Goal: Task Accomplishment & Management: Complete application form

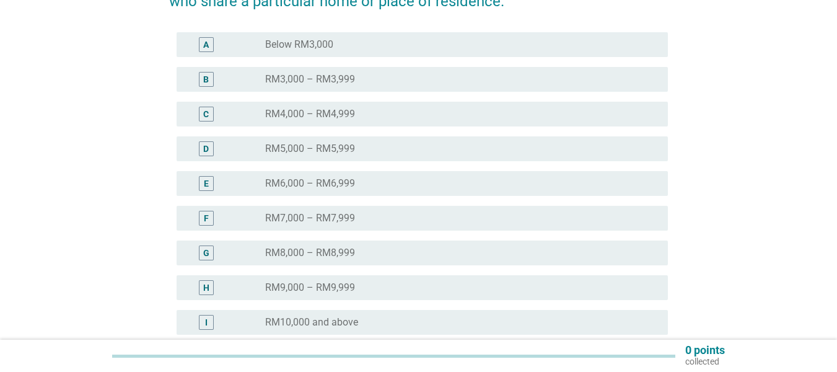
scroll to position [248, 0]
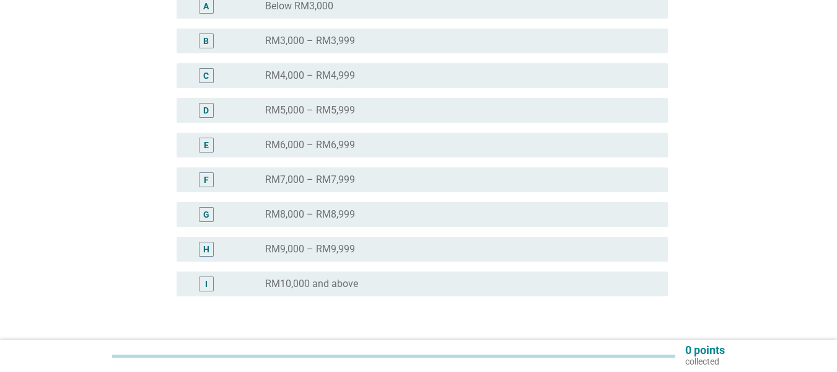
click at [481, 248] on div "radio_button_unchecked RM9,000 – RM9,999" at bounding box center [456, 249] width 383 height 12
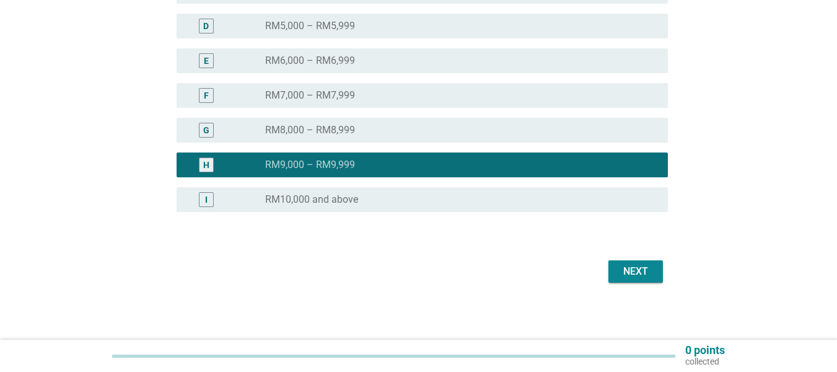
scroll to position [335, 0]
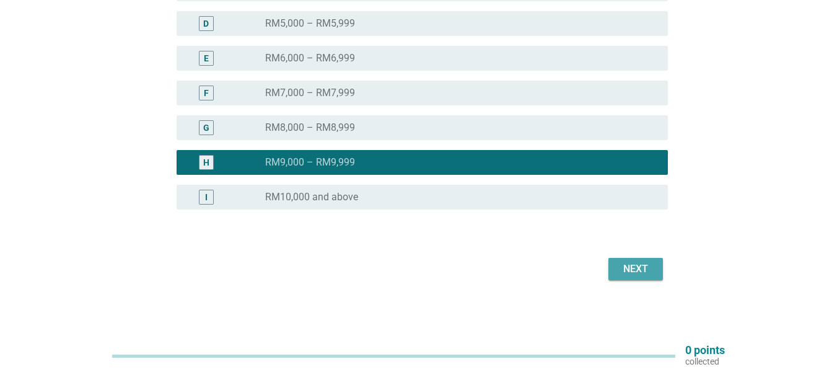
click at [633, 261] on div "Next" at bounding box center [635, 268] width 35 height 15
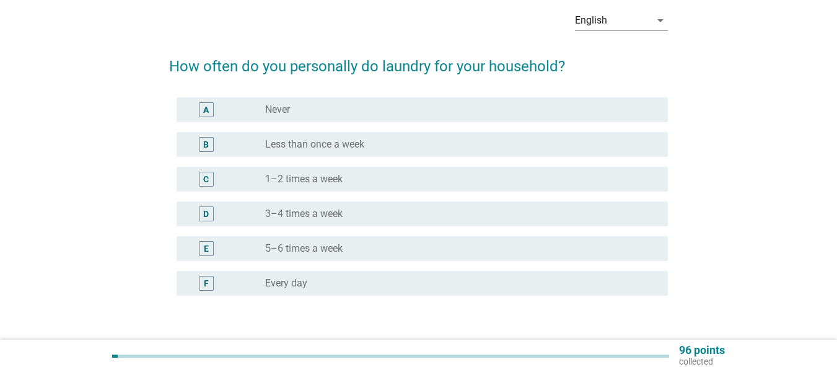
scroll to position [82, 0]
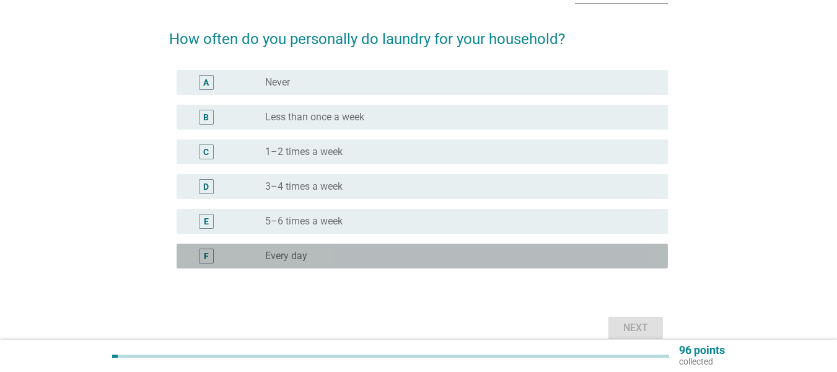
click at [280, 254] on label "Every day" at bounding box center [286, 256] width 42 height 12
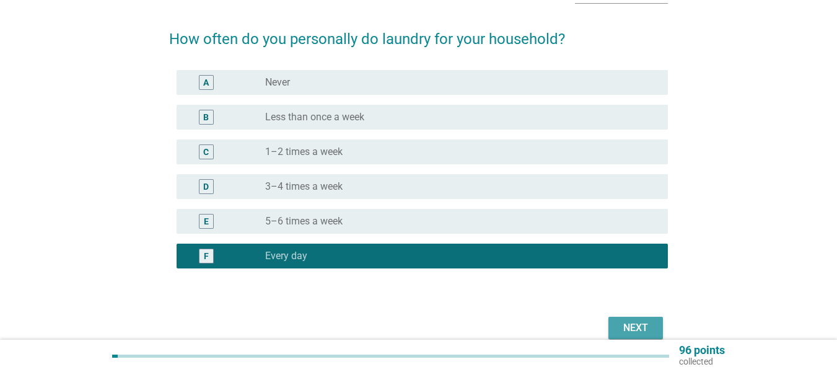
click at [645, 327] on div "Next" at bounding box center [635, 327] width 35 height 15
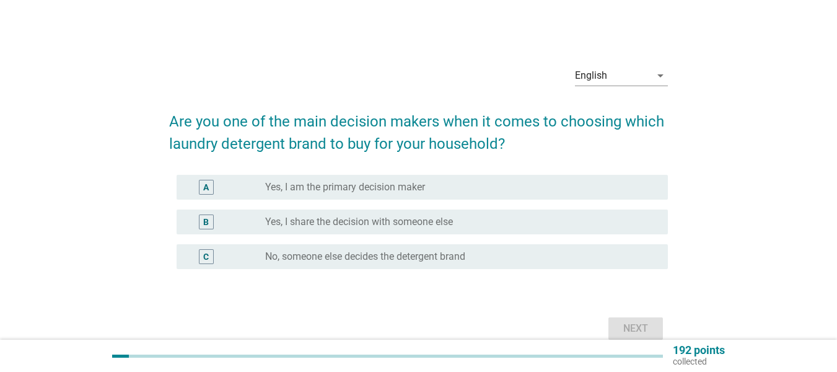
click at [400, 226] on label "Yes, I share the decision with someone else" at bounding box center [359, 222] width 188 height 12
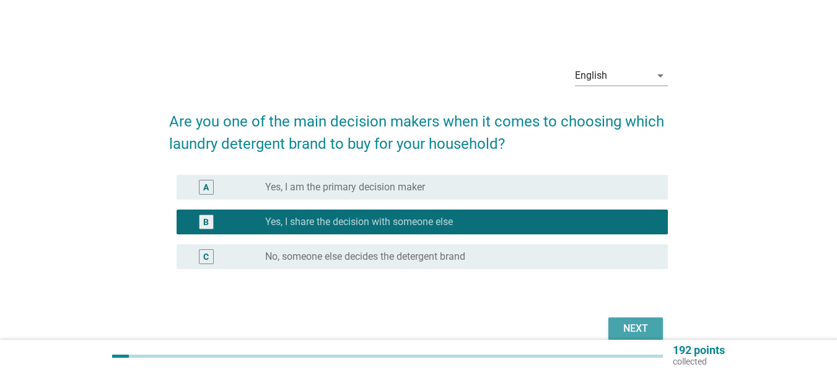
click at [622, 331] on div "Next" at bounding box center [635, 328] width 35 height 15
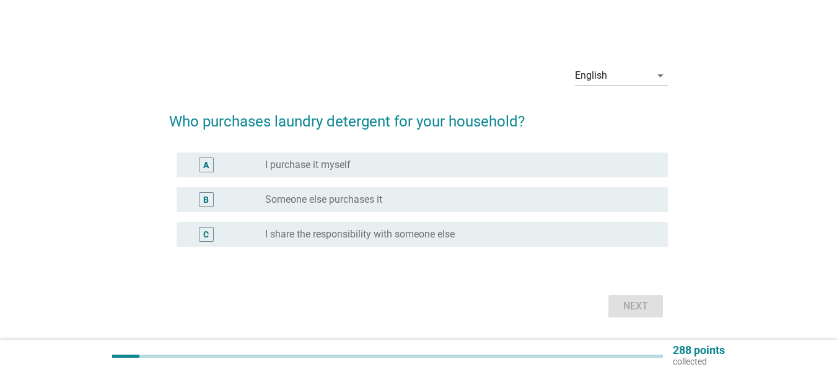
click at [342, 169] on label "I purchase it myself" at bounding box center [307, 165] width 85 height 12
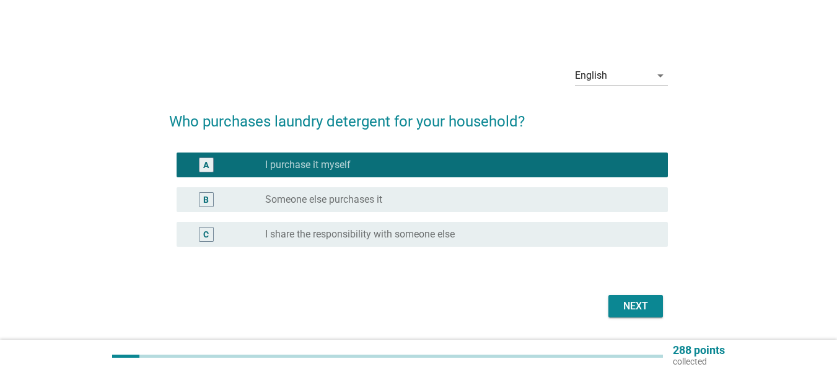
click at [443, 230] on label "I share the responsibility with someone else" at bounding box center [360, 234] width 190 height 12
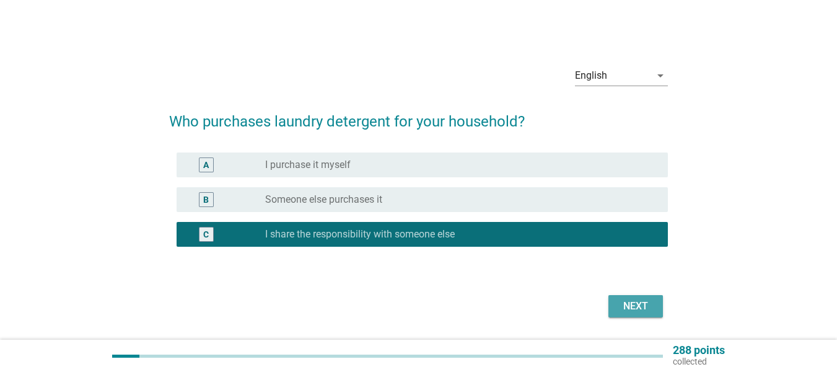
click at [636, 300] on div "Next" at bounding box center [635, 306] width 35 height 15
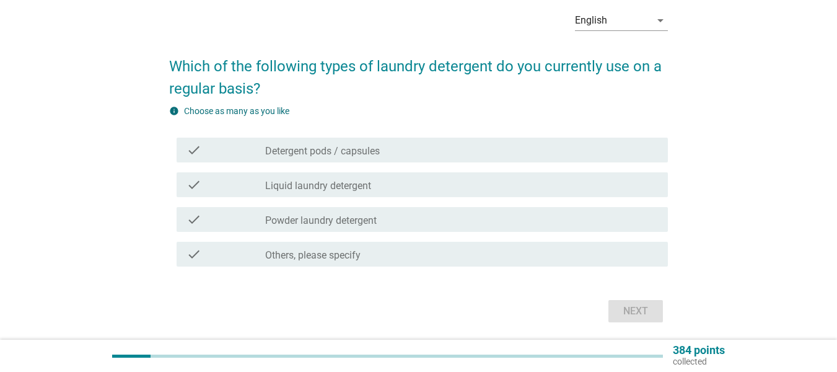
scroll to position [83, 0]
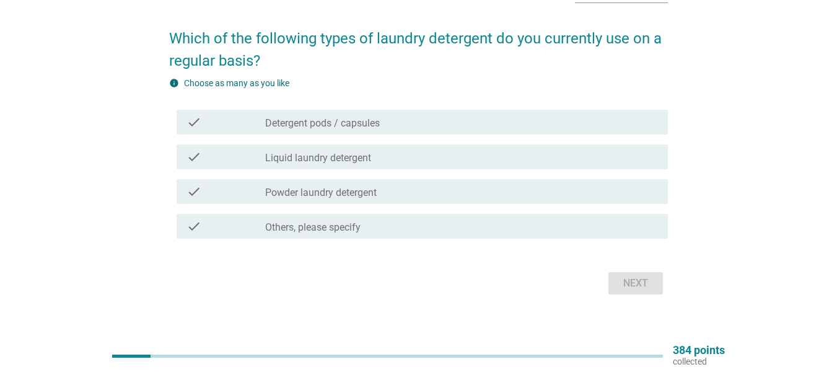
click at [396, 156] on div "check_box_outline_blank Liquid laundry detergent" at bounding box center [461, 156] width 393 height 15
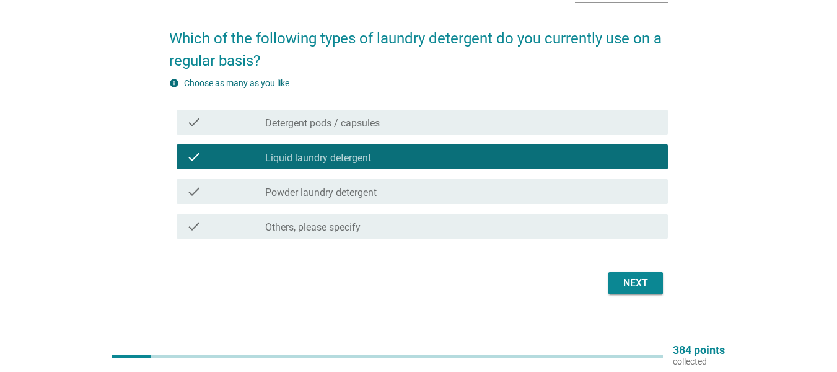
click at [398, 195] on div "check_box_outline_blank Powder laundry detergent" at bounding box center [461, 191] width 393 height 15
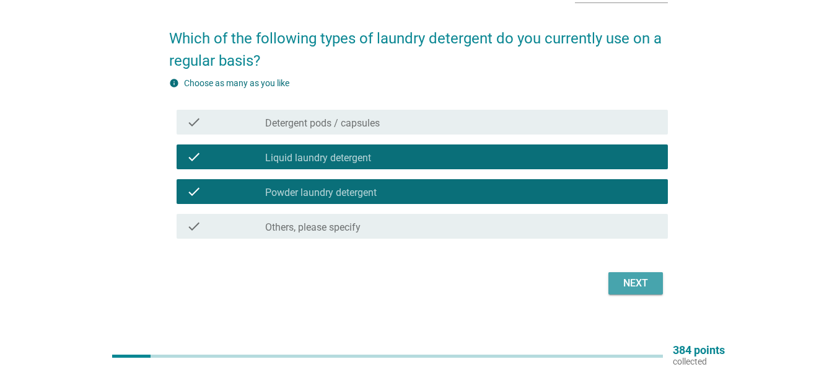
click at [633, 282] on div "Next" at bounding box center [635, 283] width 35 height 15
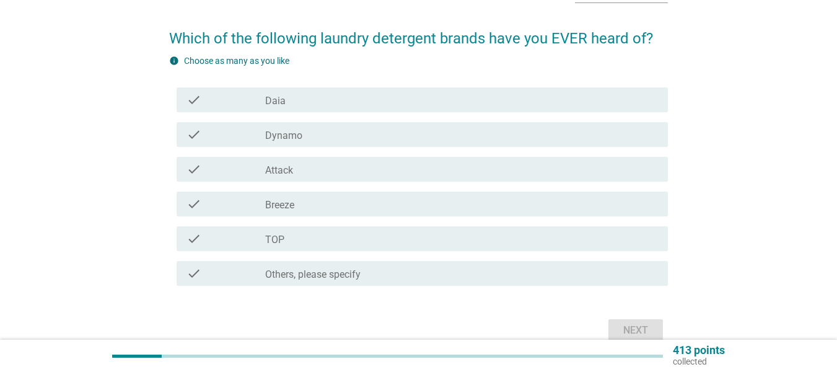
scroll to position [0, 0]
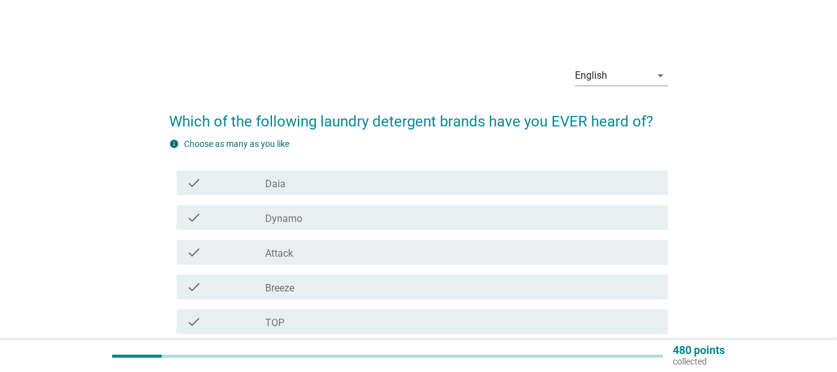
click at [370, 192] on div "check check_box_outline_blank Daia" at bounding box center [422, 182] width 491 height 25
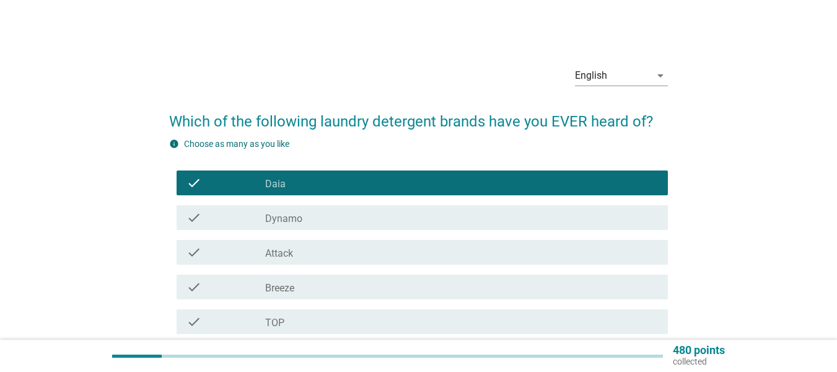
click at [375, 221] on div "check_box_outline_blank Dynamo" at bounding box center [461, 217] width 393 height 15
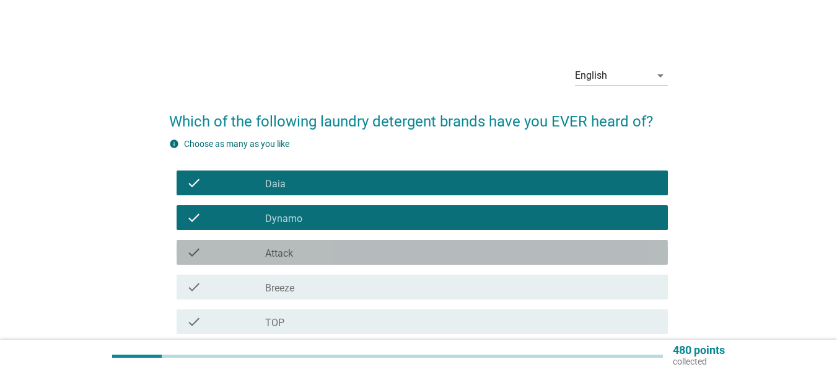
click at [383, 250] on div "check_box_outline_blank Attack" at bounding box center [461, 252] width 393 height 15
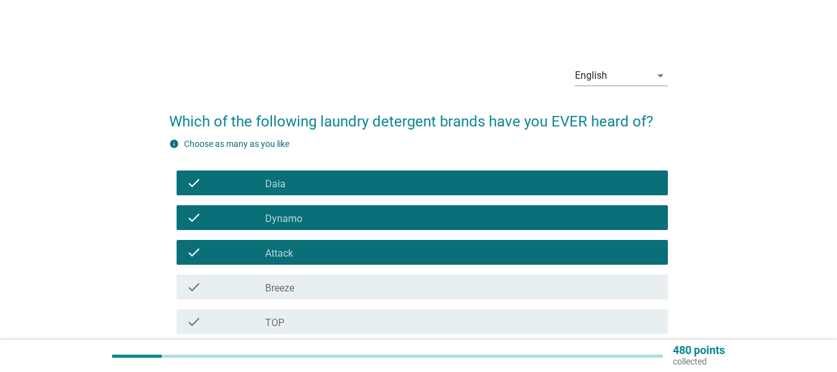
click at [388, 293] on div "check_box_outline_blank Breeze" at bounding box center [461, 286] width 393 height 15
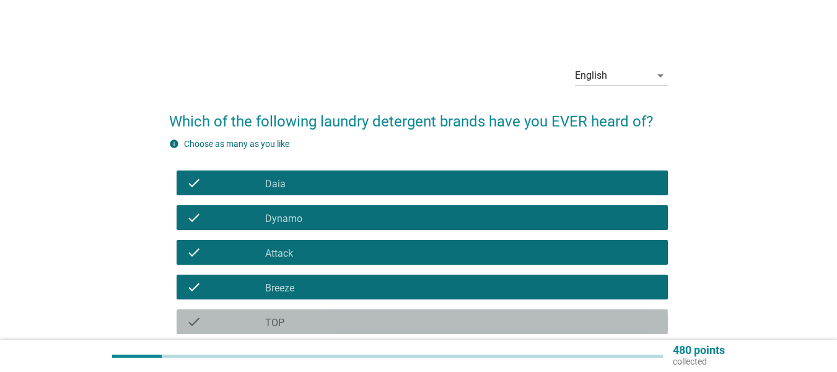
click at [390, 323] on div "check_box_outline_blank TOP" at bounding box center [461, 321] width 393 height 15
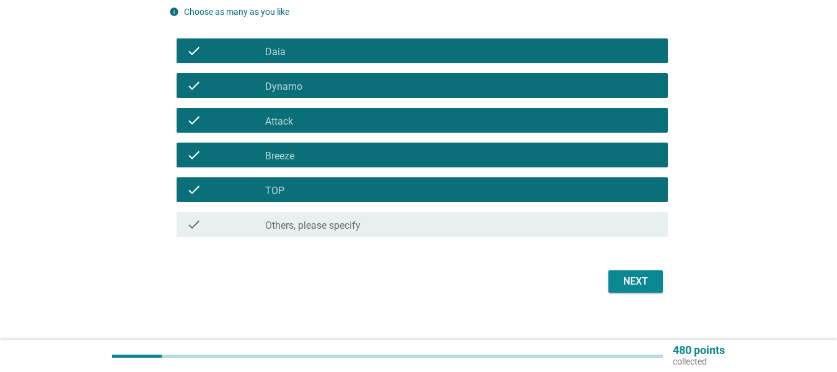
scroll to position [144, 0]
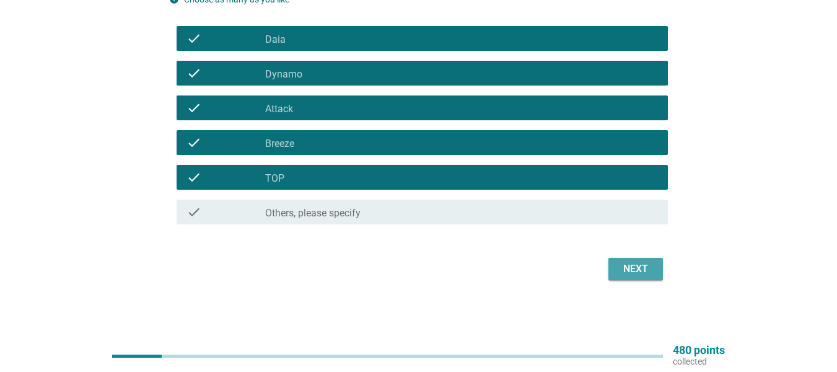
click at [641, 268] on div "Next" at bounding box center [635, 268] width 35 height 15
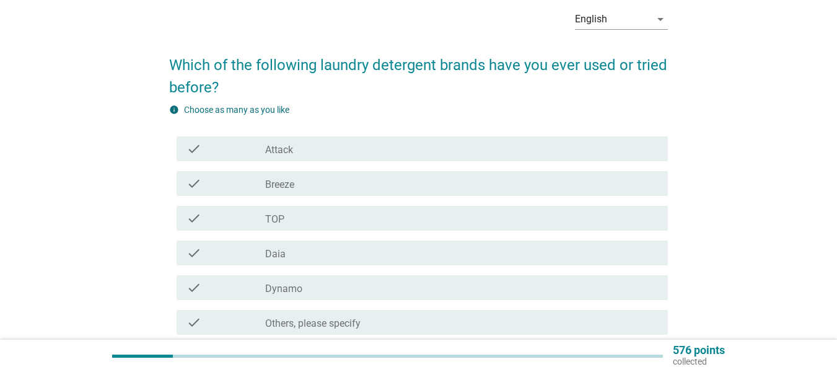
scroll to position [84, 0]
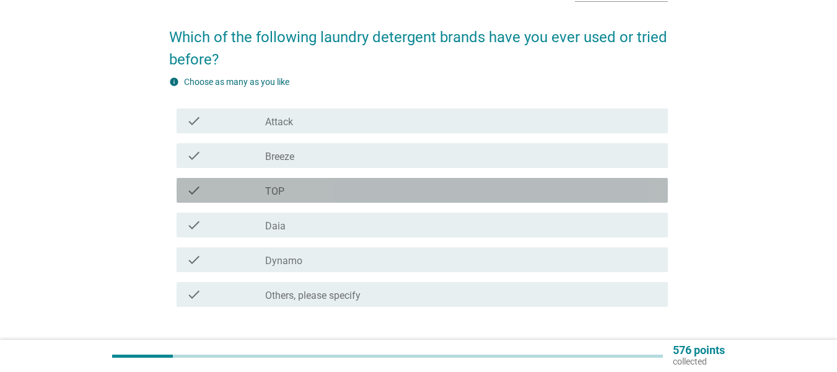
click at [299, 188] on div "check_box_outline_blank TOP" at bounding box center [461, 190] width 393 height 15
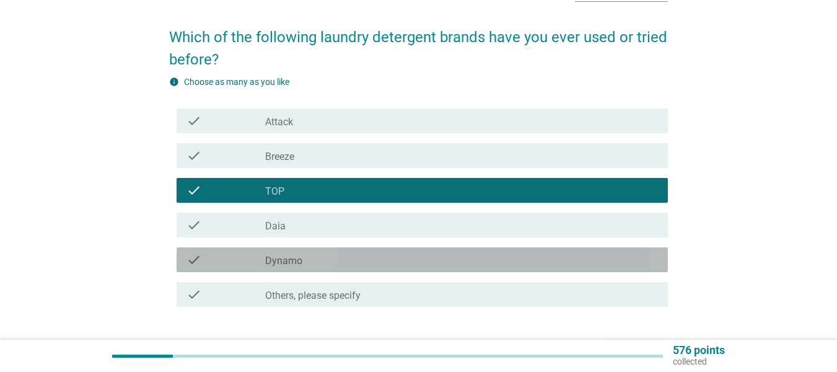
click at [303, 261] on div "check_box_outline_blank Dynamo" at bounding box center [461, 259] width 393 height 15
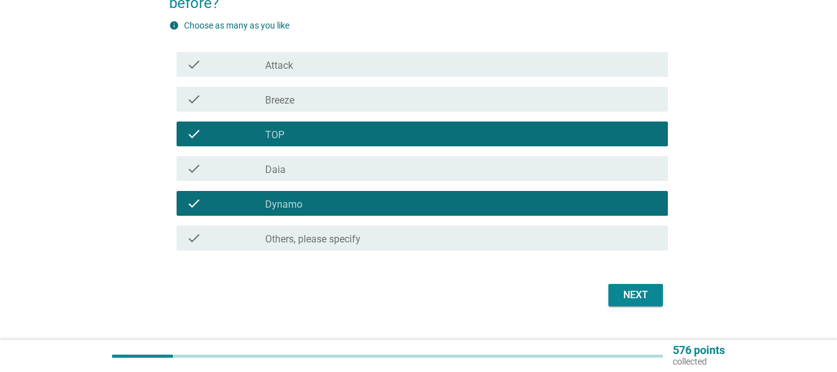
scroll to position [167, 0]
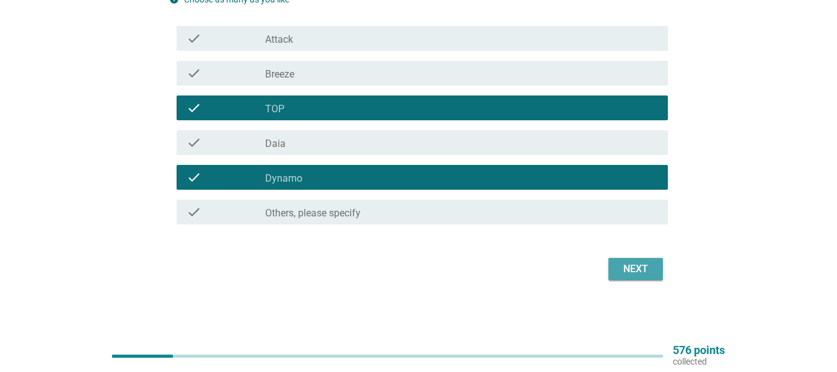
click at [650, 272] on div "Next" at bounding box center [635, 268] width 35 height 15
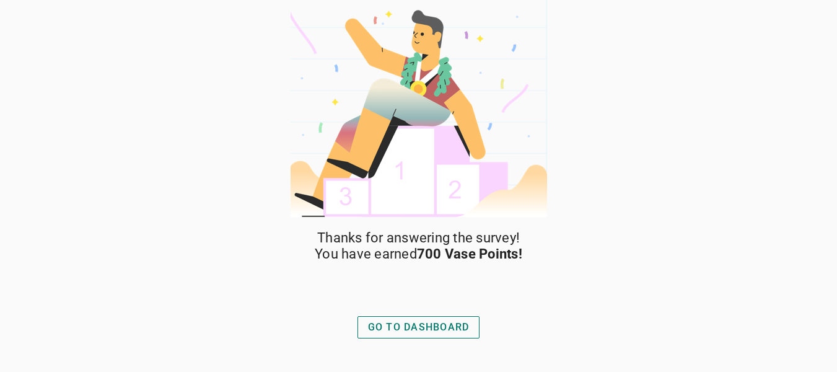
click at [432, 332] on div "GO TO DASHBOARD" at bounding box center [419, 327] width 102 height 15
